Goal: Information Seeking & Learning: Find specific fact

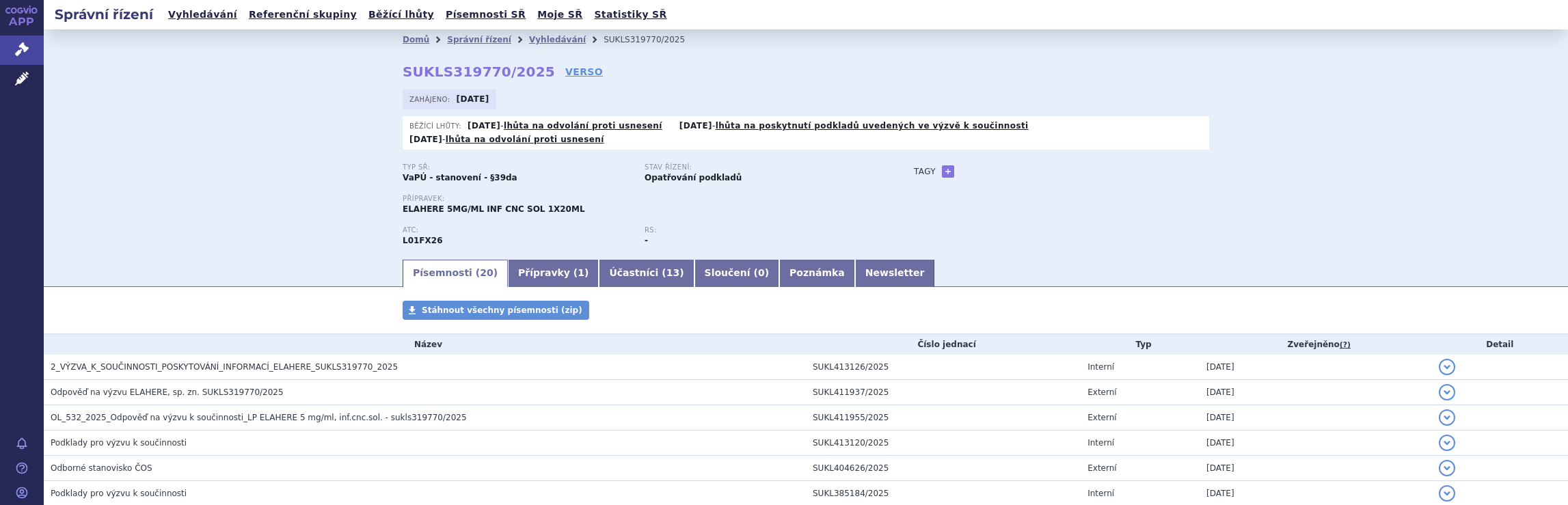
scroll to position [204, 0]
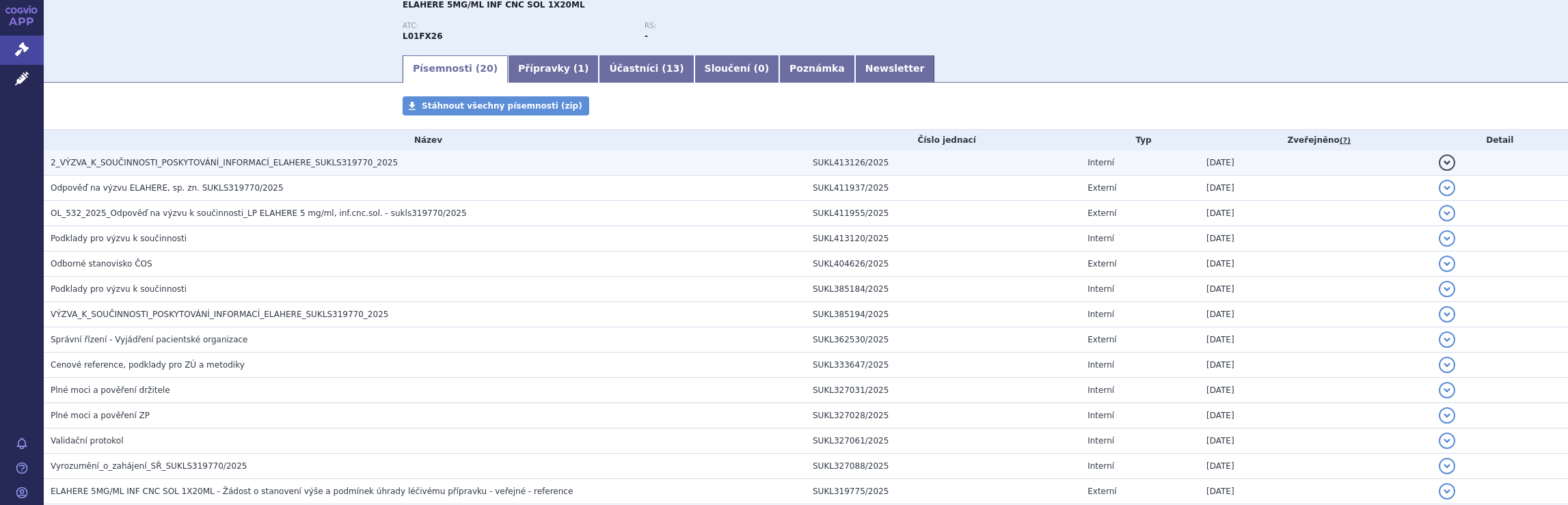
click at [184, 158] on span "2_VÝZVA_K_SOUČINNOSTI_POSKYTOVÁNÍ_INFORMACÍ_ELAHERE_SUKLS319770_2025" at bounding box center [225, 162] width 347 height 10
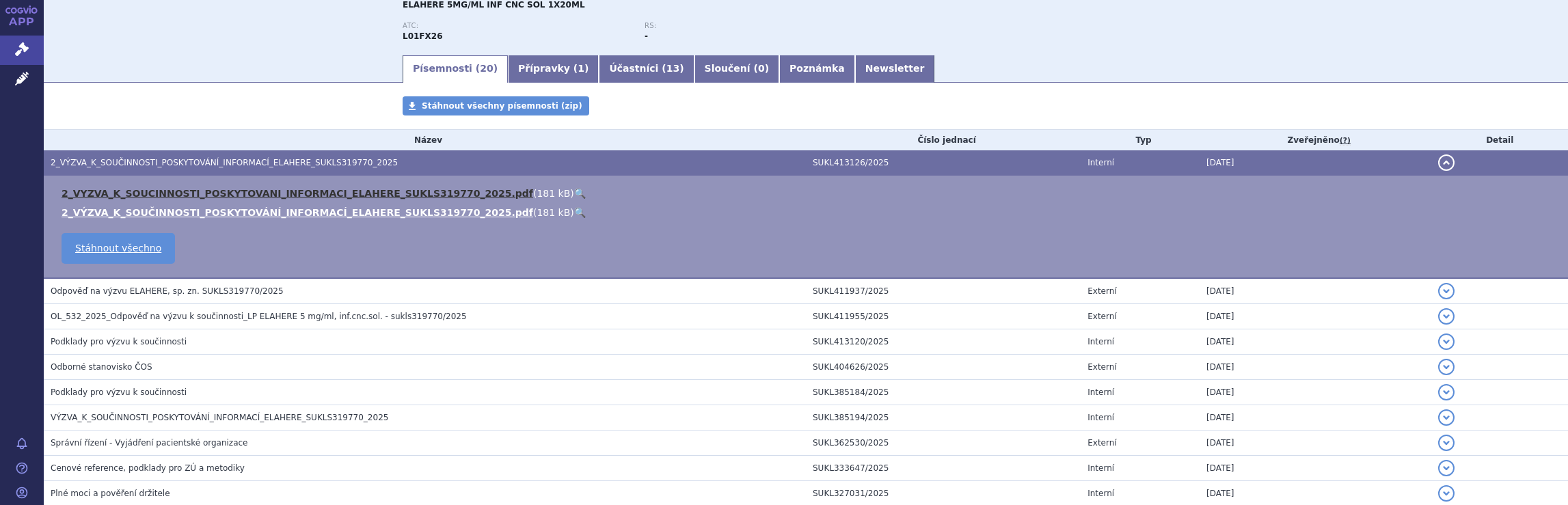
click at [200, 188] on link "2_VYZVA_K_SOUCINNOSTI_POSKYTOVANI_INFORMACI_ELAHERE_SUKLS319770_2025.pdf" at bounding box center [297, 193] width 472 height 11
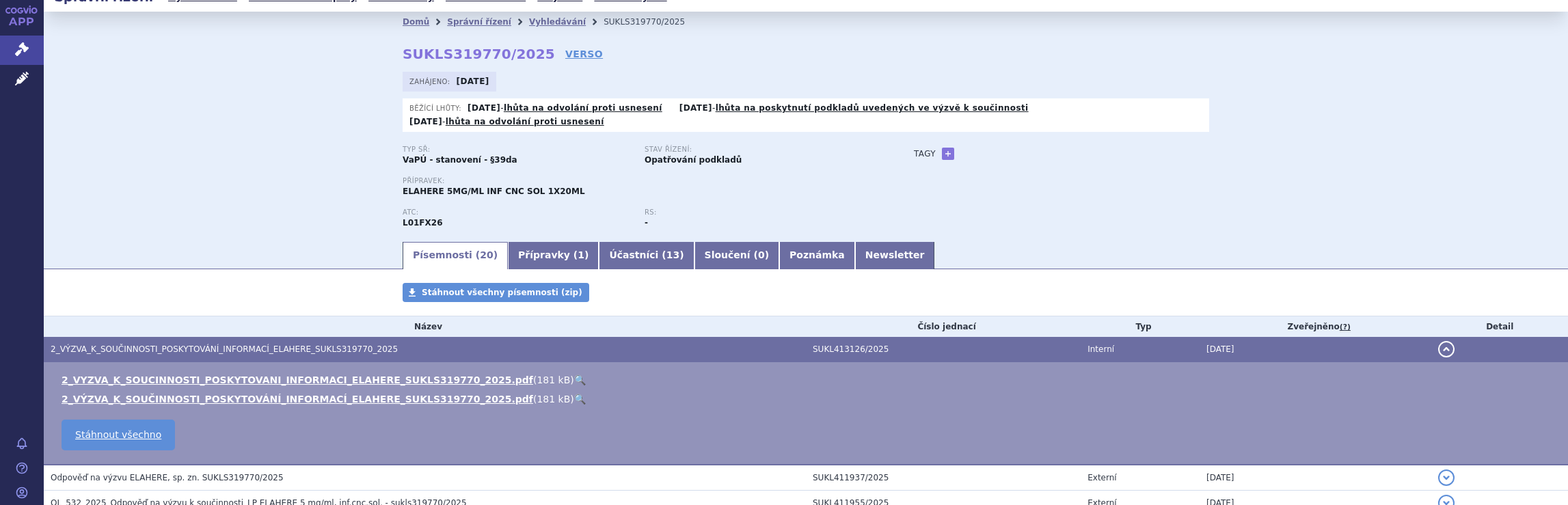
scroll to position [0, 0]
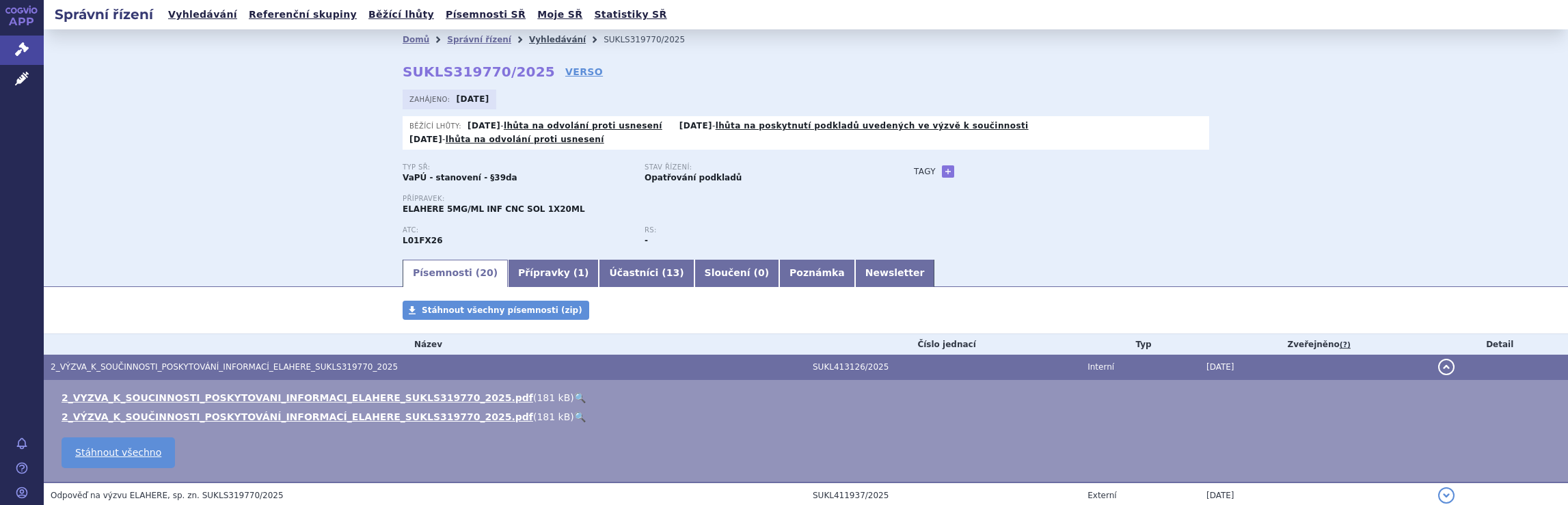
click at [530, 39] on link "Vyhledávání" at bounding box center [558, 40] width 57 height 10
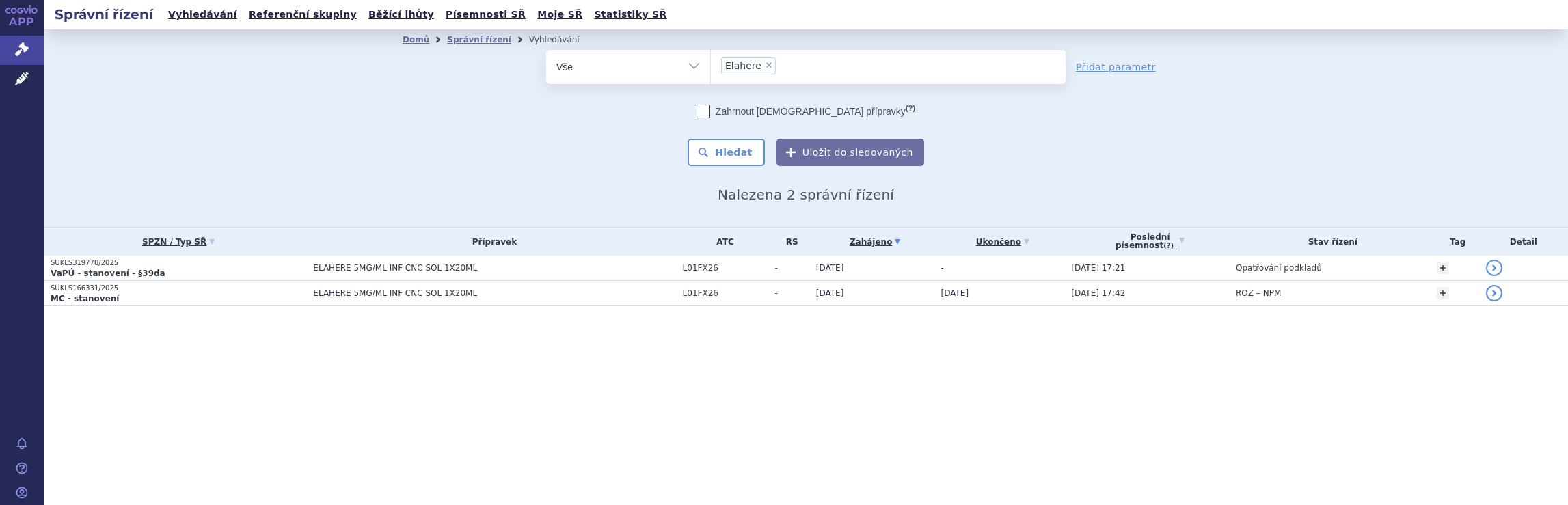
click at [765, 67] on span "×" at bounding box center [768, 64] width 8 height 8
click at [711, 67] on select "Elahere" at bounding box center [710, 67] width 1 height 34
select select
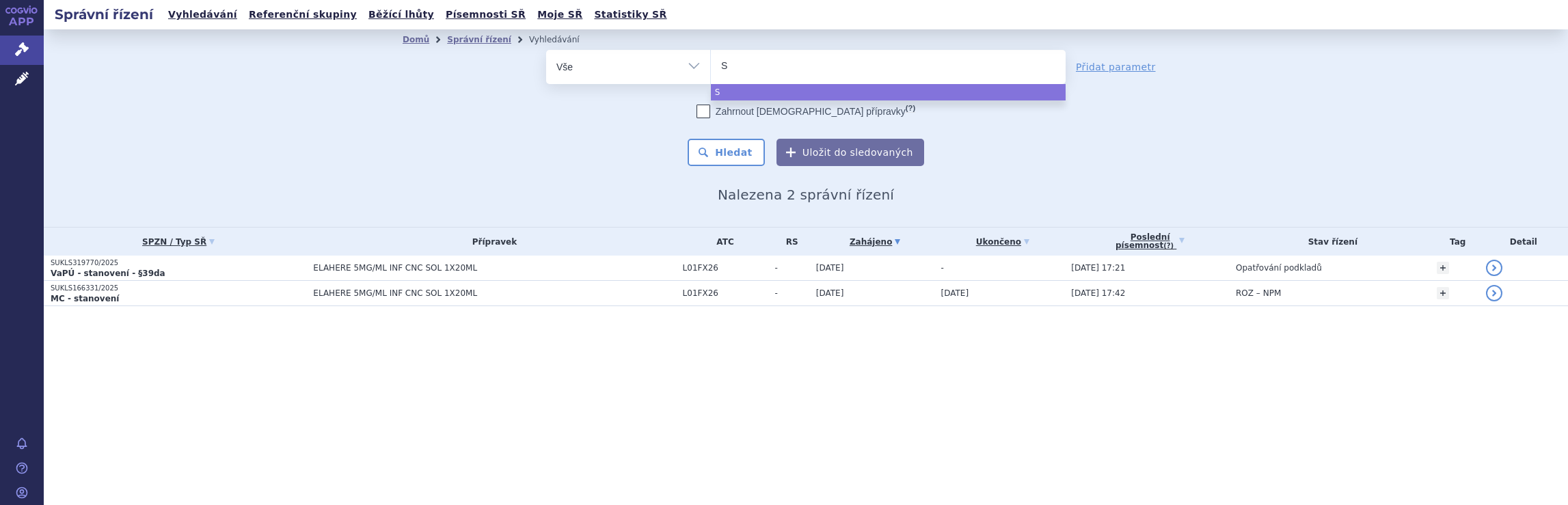
type input "Sk"
type input "Sky"
type input "Skyr"
type input "Skyri"
type input "Skyriz"
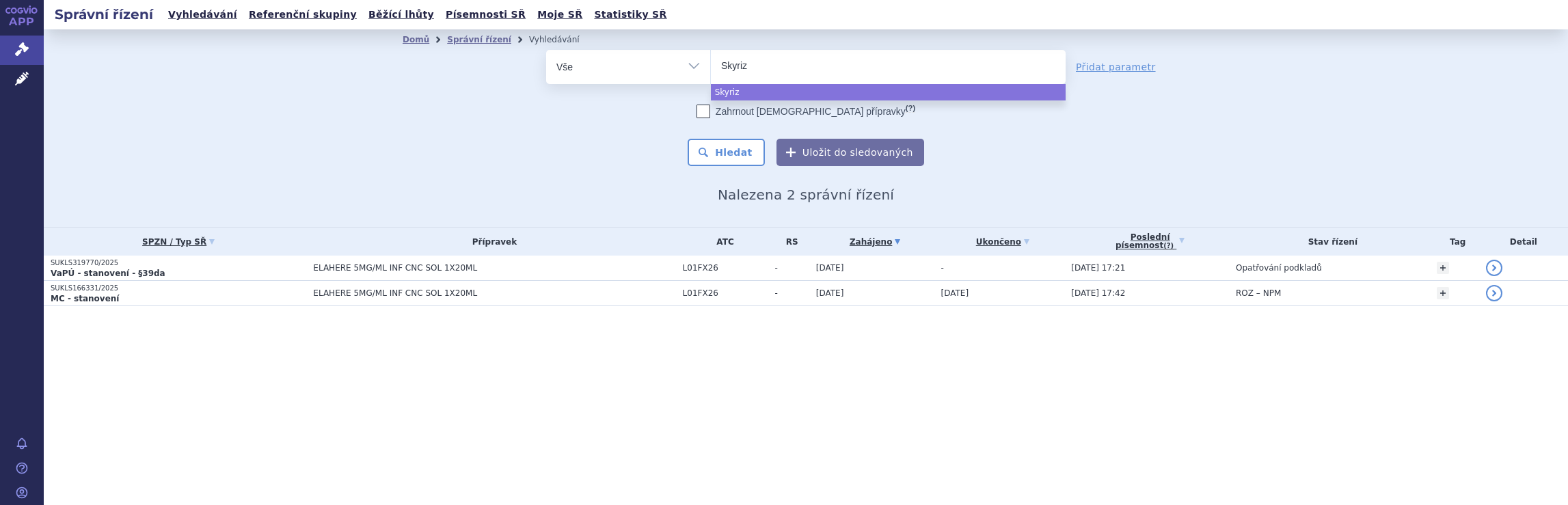
type input "[MEDICAL_DATA]"
select select "[MEDICAL_DATA]"
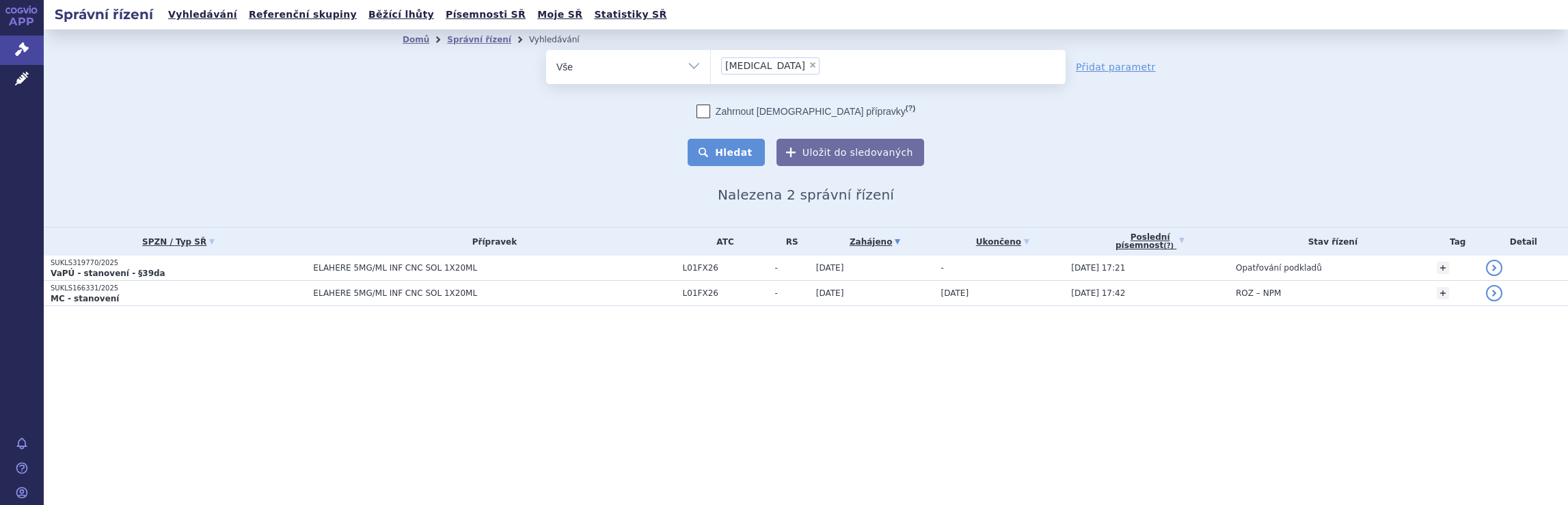
click at [740, 150] on button "Hledat" at bounding box center [726, 152] width 77 height 28
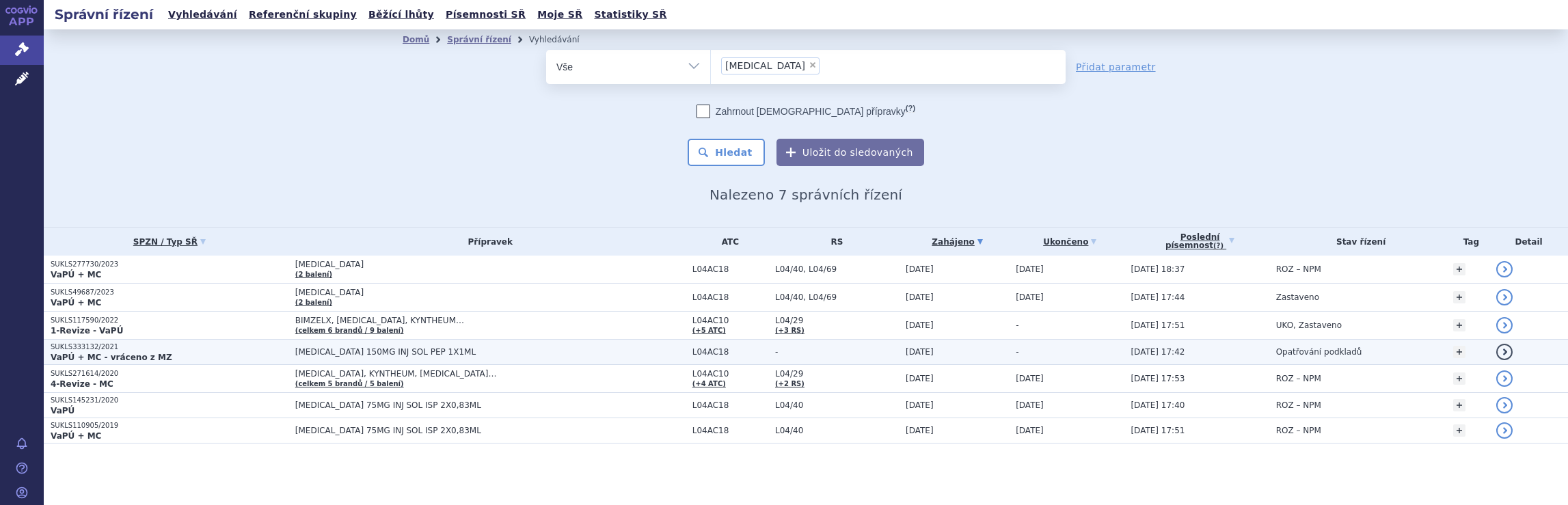
click at [155, 356] on p "VaPÚ + MC - vráceno z MZ" at bounding box center [170, 357] width 238 height 11
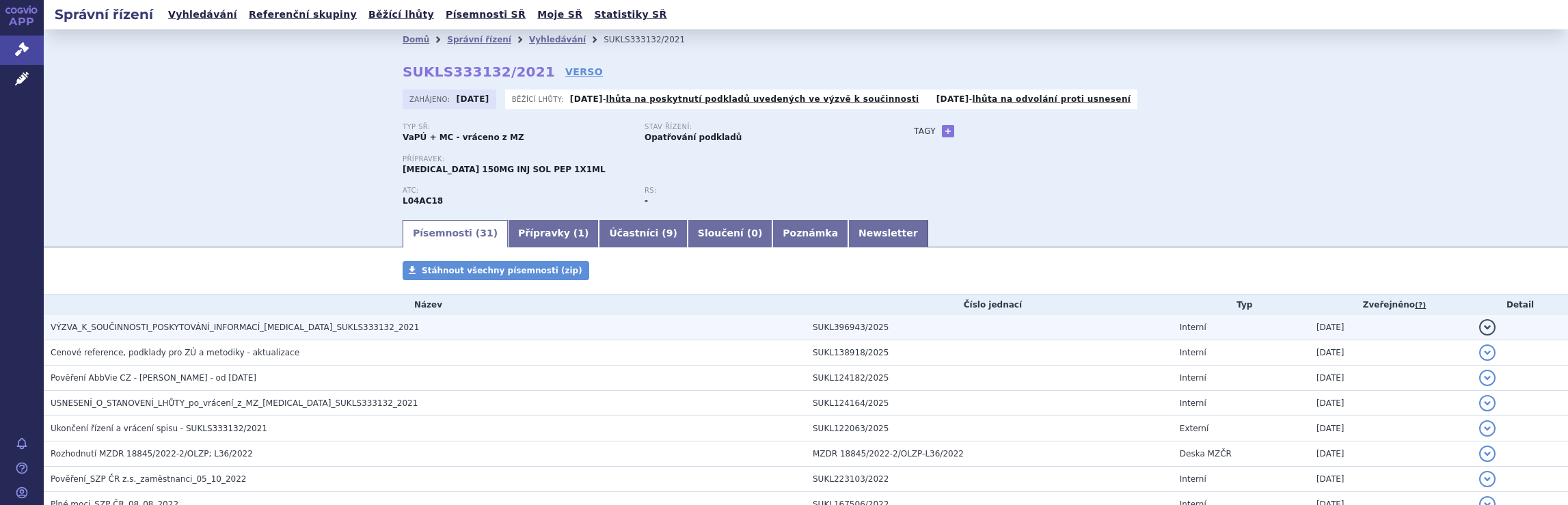
click at [154, 329] on span "VÝZVA_K_SOUČINNOSTI_POSKYTOVÁNÍ_INFORMACÍ_SKYRIZI_SUKLS333132_2021" at bounding box center [235, 327] width 368 height 10
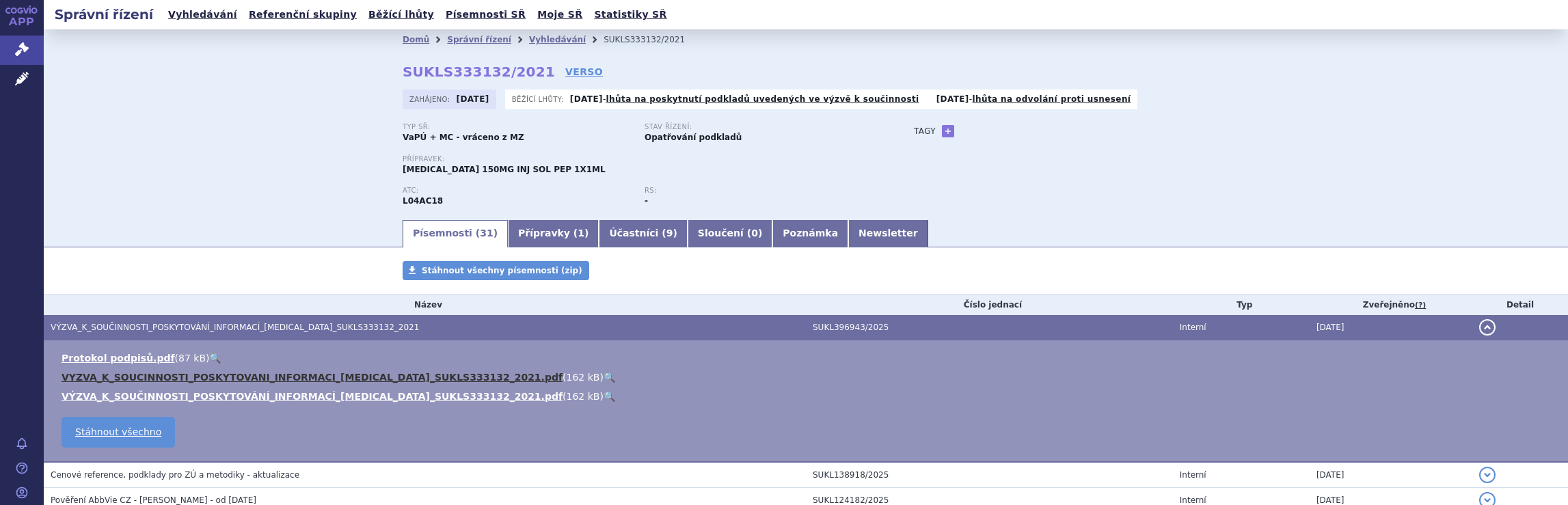
click at [179, 380] on link "VYZVA_K_SOUCINNOSTI_POSKYTOVANI_INFORMACI_SKYRIZI_SUKLS333132_2021.pdf" at bounding box center [312, 377] width 501 height 11
